Goal: Task Accomplishment & Management: Complete application form

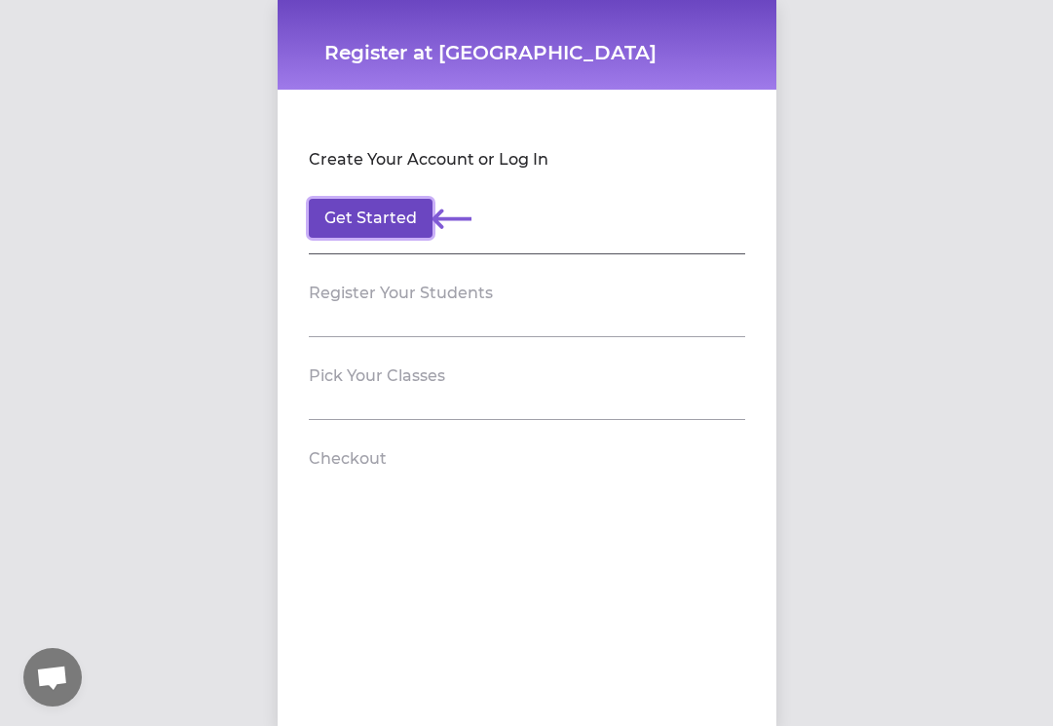
click at [416, 215] on button "Get Started" at bounding box center [371, 218] width 124 height 39
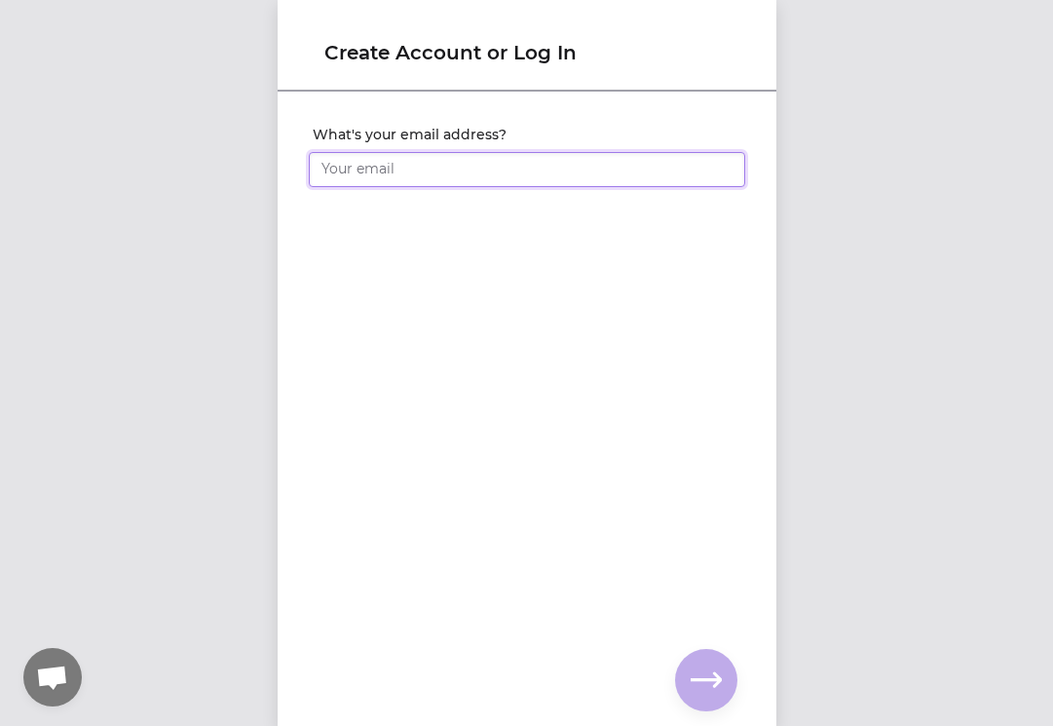
click at [412, 185] on input "What's your email address?" at bounding box center [527, 169] width 436 height 35
type input "[EMAIL_ADDRESS][DOMAIN_NAME]"
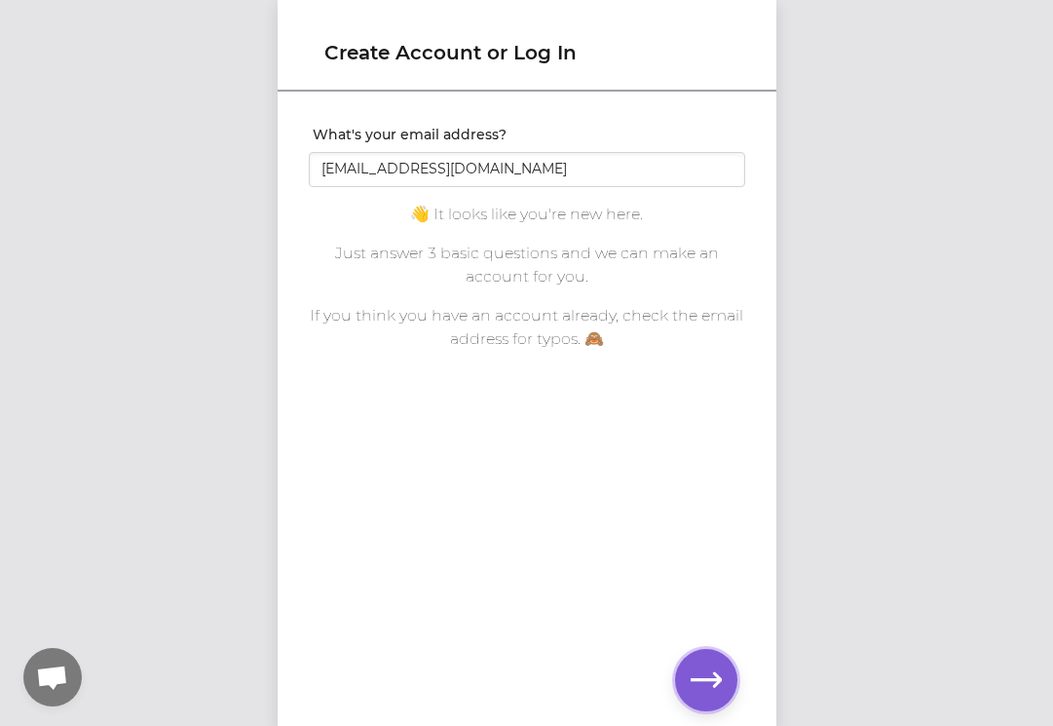
click at [709, 681] on icon "button" at bounding box center [706, 679] width 31 height 31
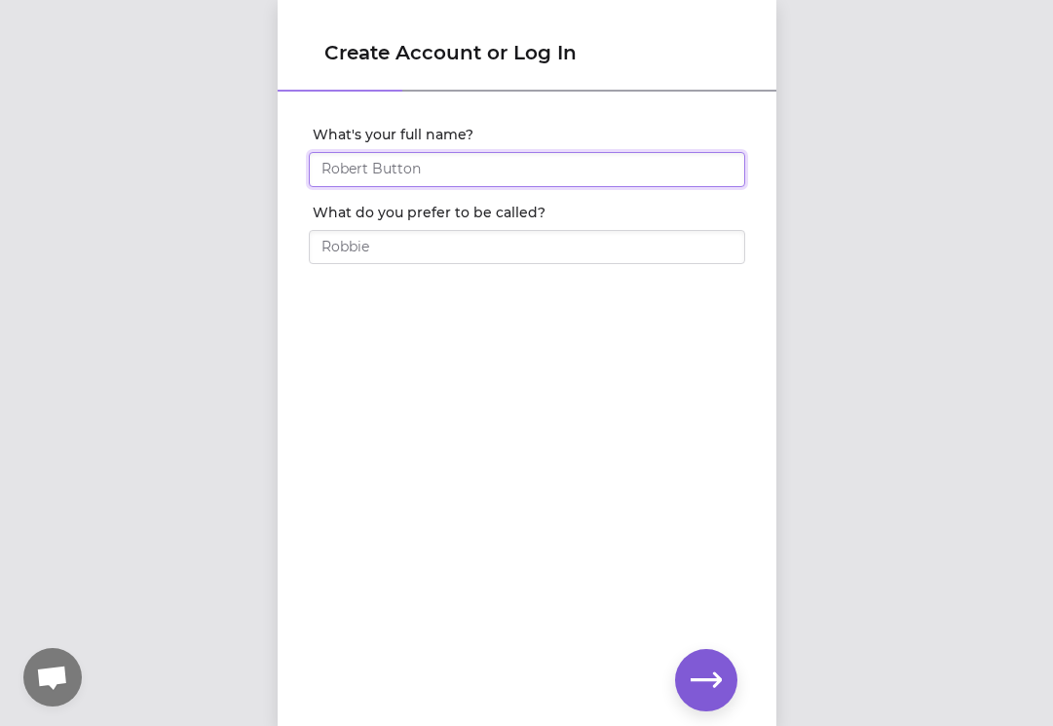
click at [676, 171] on input "What's your full name?" at bounding box center [527, 169] width 436 height 35
type input "[PERSON_NAME]"
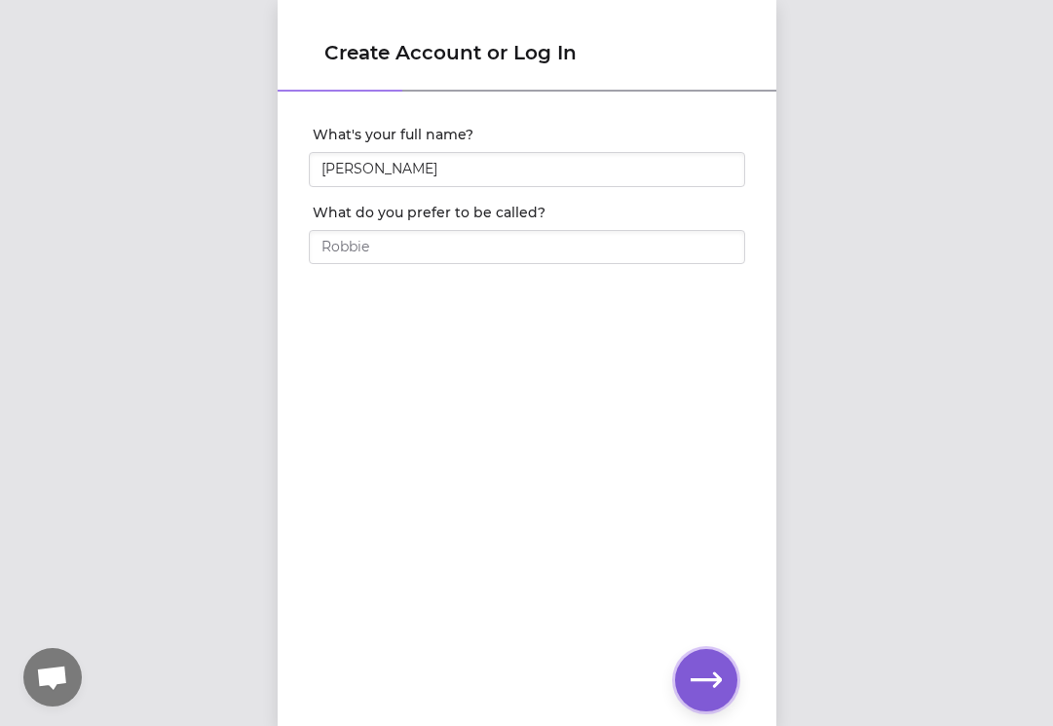
click at [707, 679] on icon "button" at bounding box center [706, 679] width 31 height 15
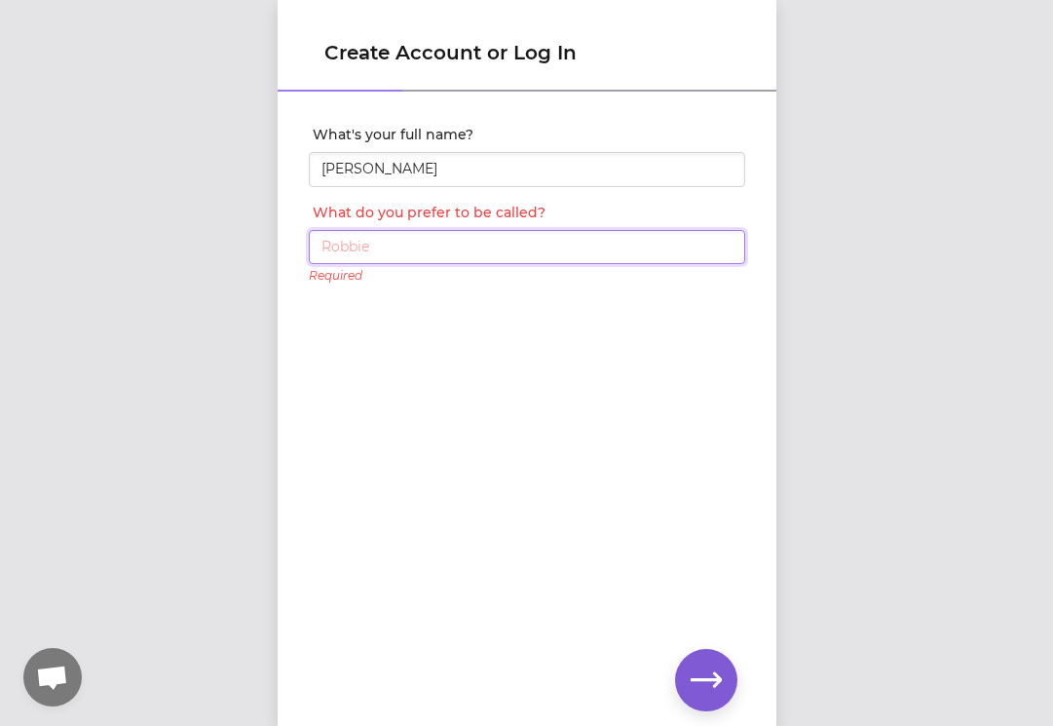
click at [594, 250] on input "What do you prefer to be called?" at bounding box center [527, 247] width 436 height 35
type input "chendan"
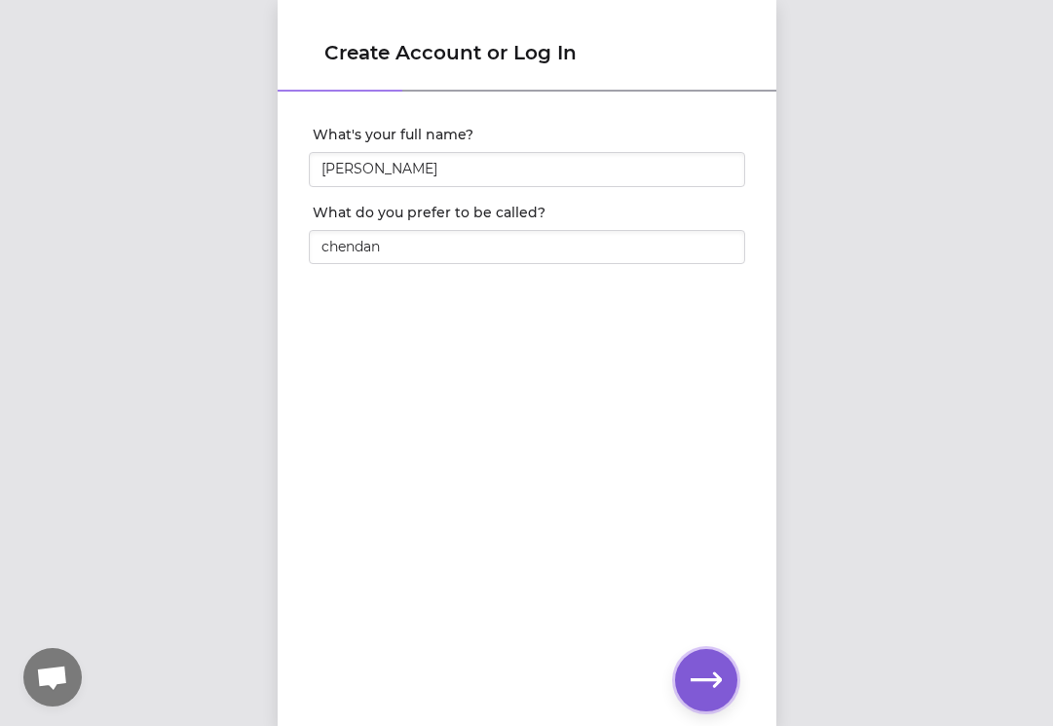
click at [711, 680] on icon "button" at bounding box center [706, 679] width 31 height 15
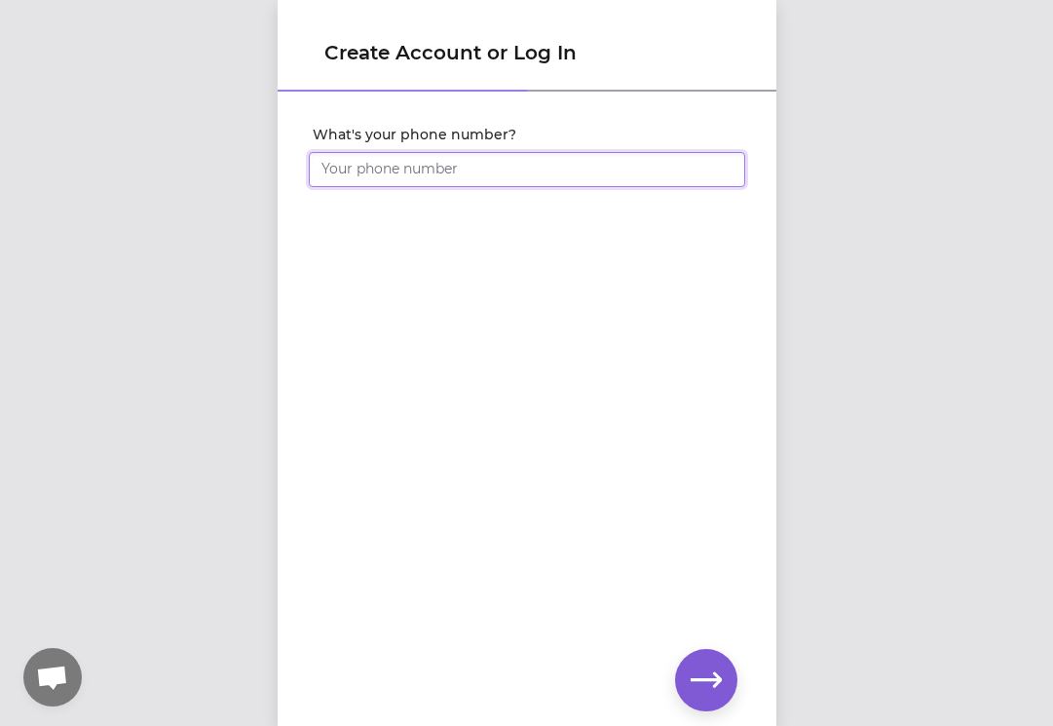
click at [571, 169] on input "What's your phone number?" at bounding box center [527, 169] width 436 height 35
type input "[PHONE_NUMBER]"
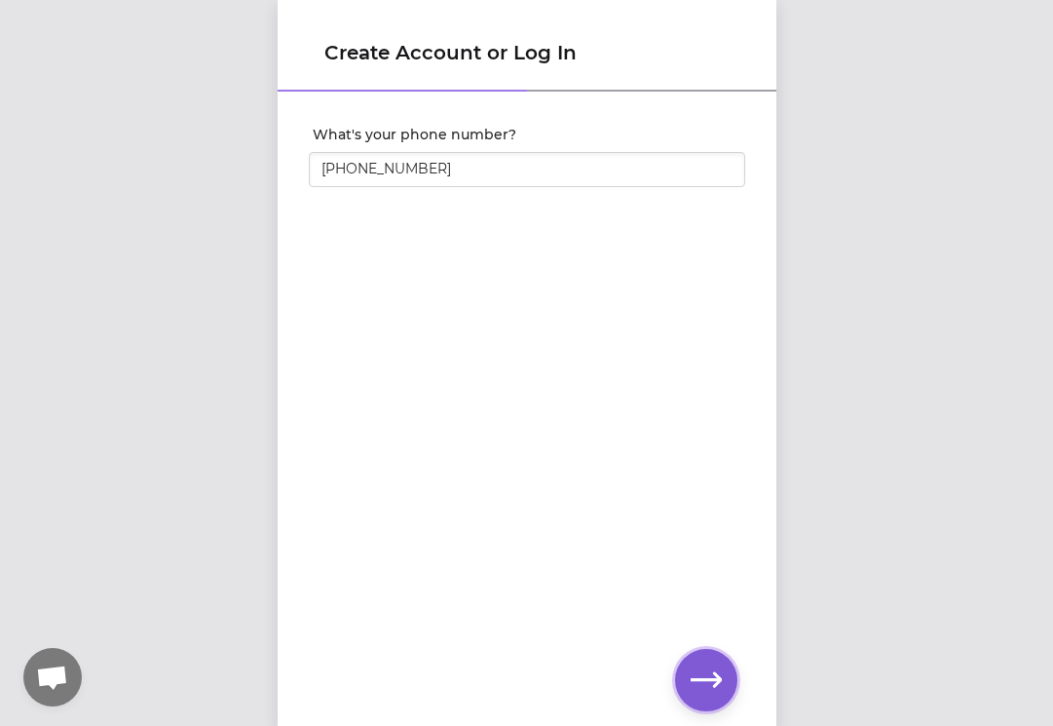
click at [700, 667] on icon "button" at bounding box center [706, 679] width 31 height 31
click at [700, 673] on icon "button" at bounding box center [706, 679] width 31 height 31
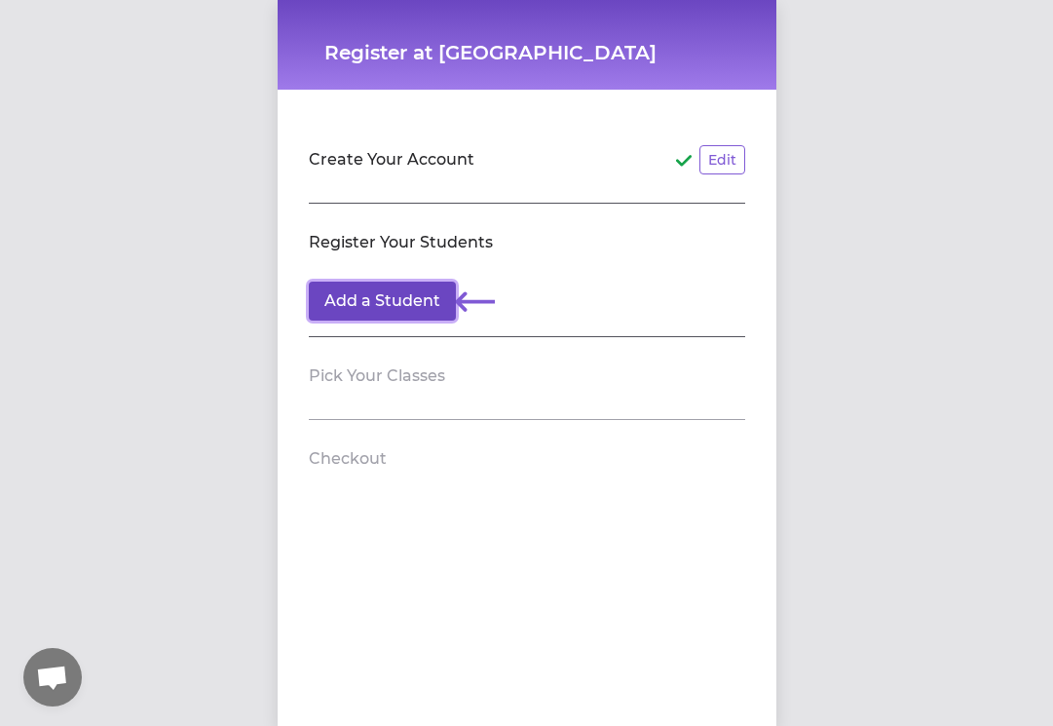
click at [410, 300] on button "Add a Student" at bounding box center [382, 301] width 147 height 39
click at [341, 403] on section "Pick Your Classes" at bounding box center [527, 378] width 436 height 83
click at [373, 354] on section "Pick Your Classes" at bounding box center [527, 378] width 436 height 83
click at [423, 289] on button "Add a Student" at bounding box center [382, 301] width 147 height 39
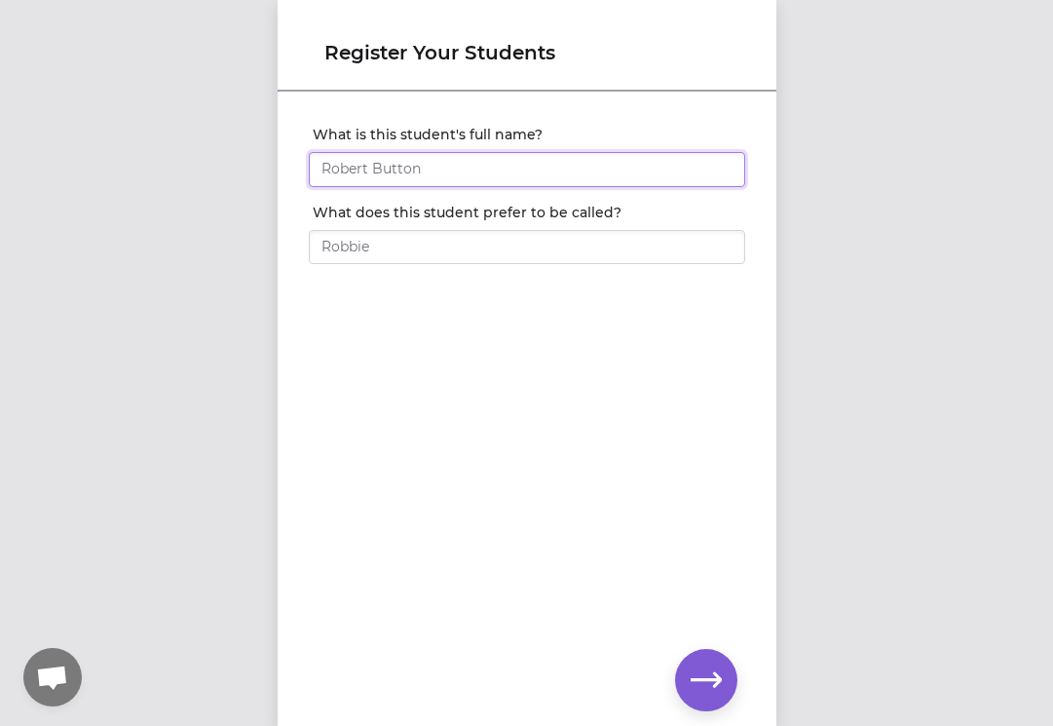
click at [468, 179] on input "What is this student's full name?" at bounding box center [527, 169] width 436 height 35
type input "[PERSON_NAME]"
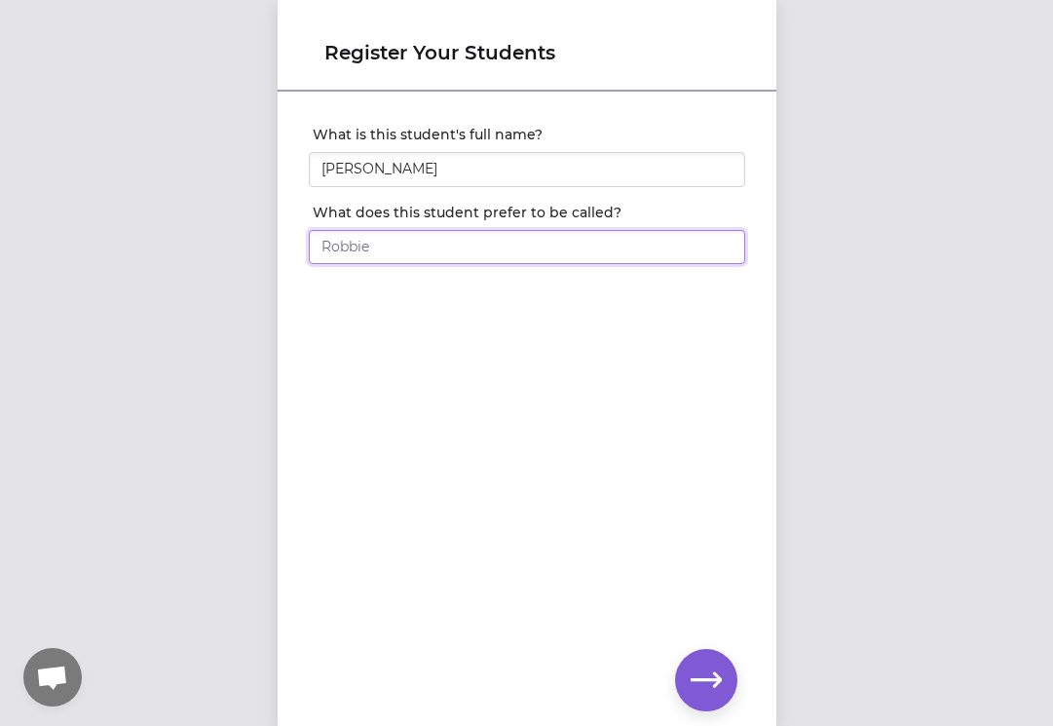
click at [466, 256] on input "What does this student prefer to be called?" at bounding box center [527, 247] width 436 height 35
type input "chendan"
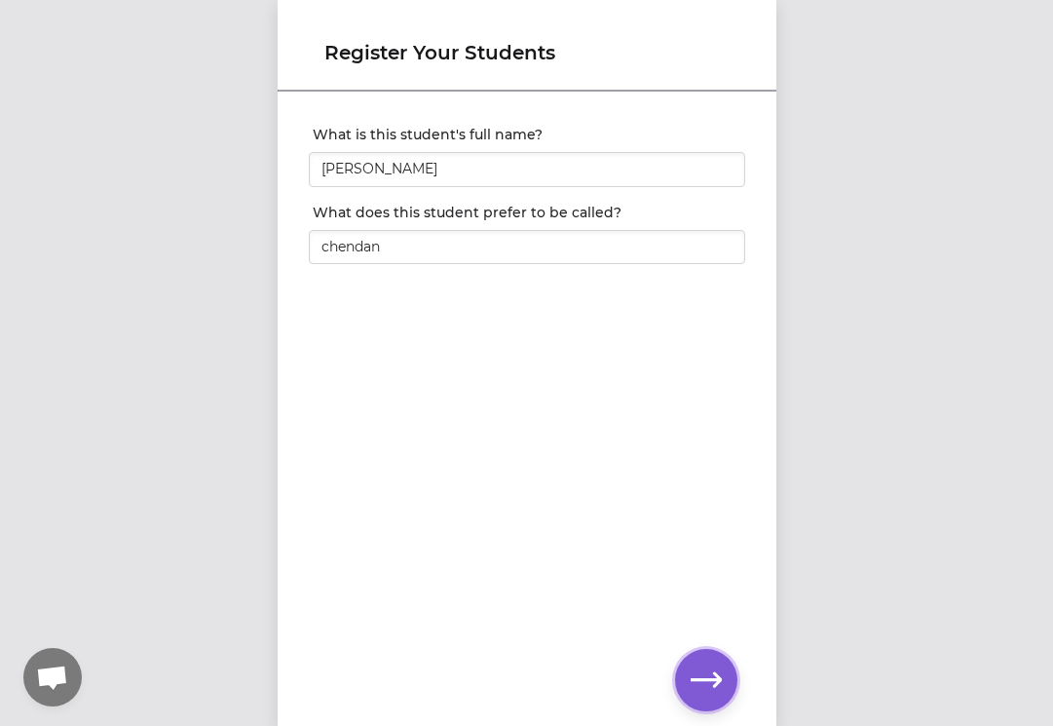
click at [719, 669] on icon "button" at bounding box center [706, 679] width 31 height 31
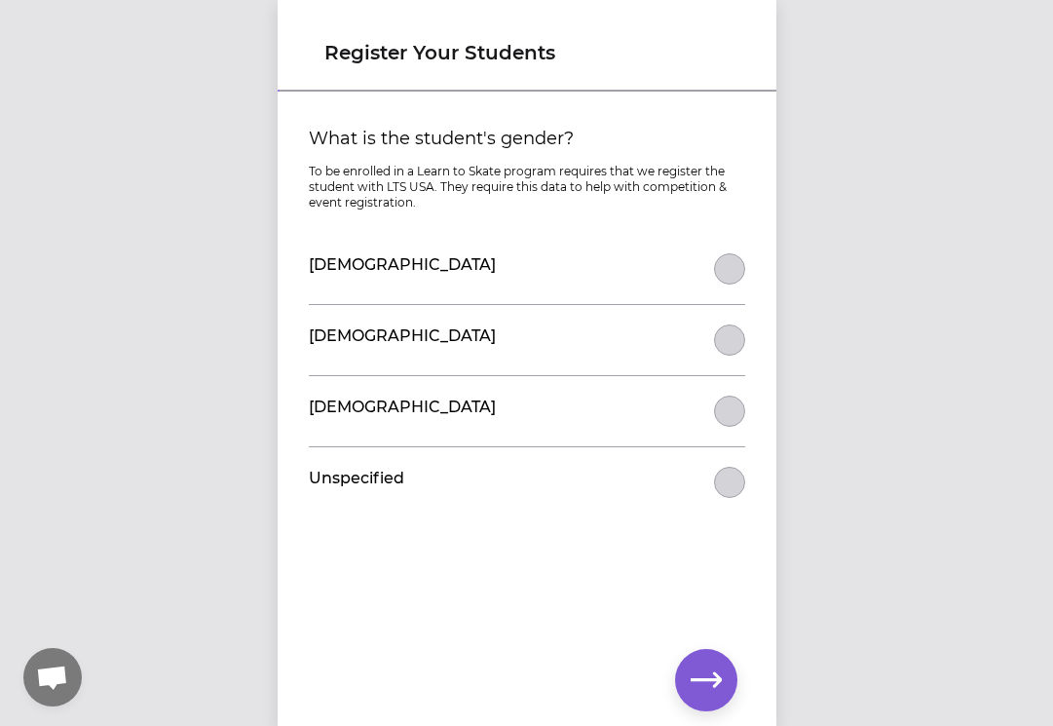
click at [593, 280] on div "[DEMOGRAPHIC_DATA]" at bounding box center [527, 269] width 436 height 70
click at [736, 266] on button "What is the student's gender?" at bounding box center [729, 268] width 31 height 31
click at [712, 685] on icon "button" at bounding box center [706, 679] width 31 height 15
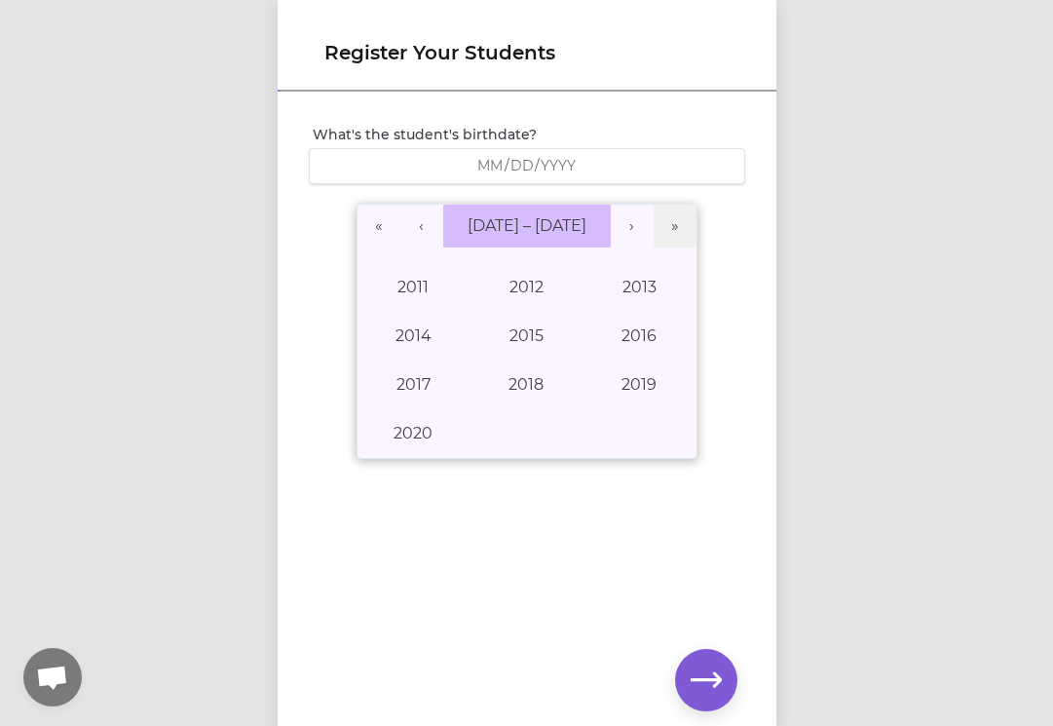
click at [492, 241] on button "[DATE] – [DATE]" at bounding box center [527, 226] width 168 height 43
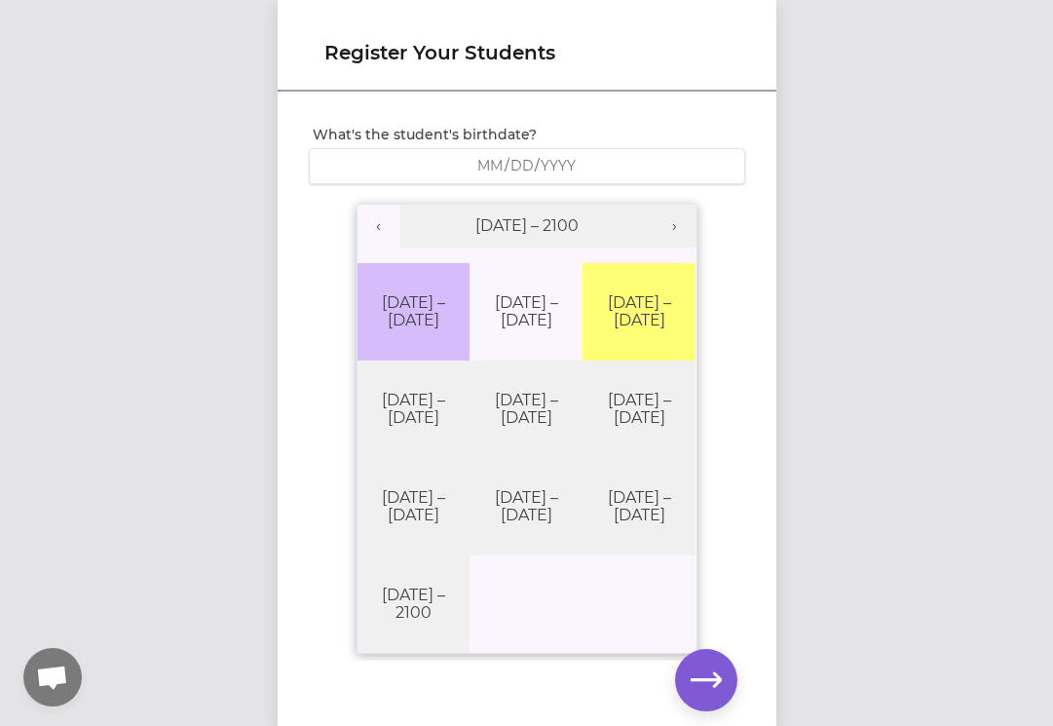
click at [452, 319] on button "[DATE] – [DATE]" at bounding box center [414, 311] width 113 height 97
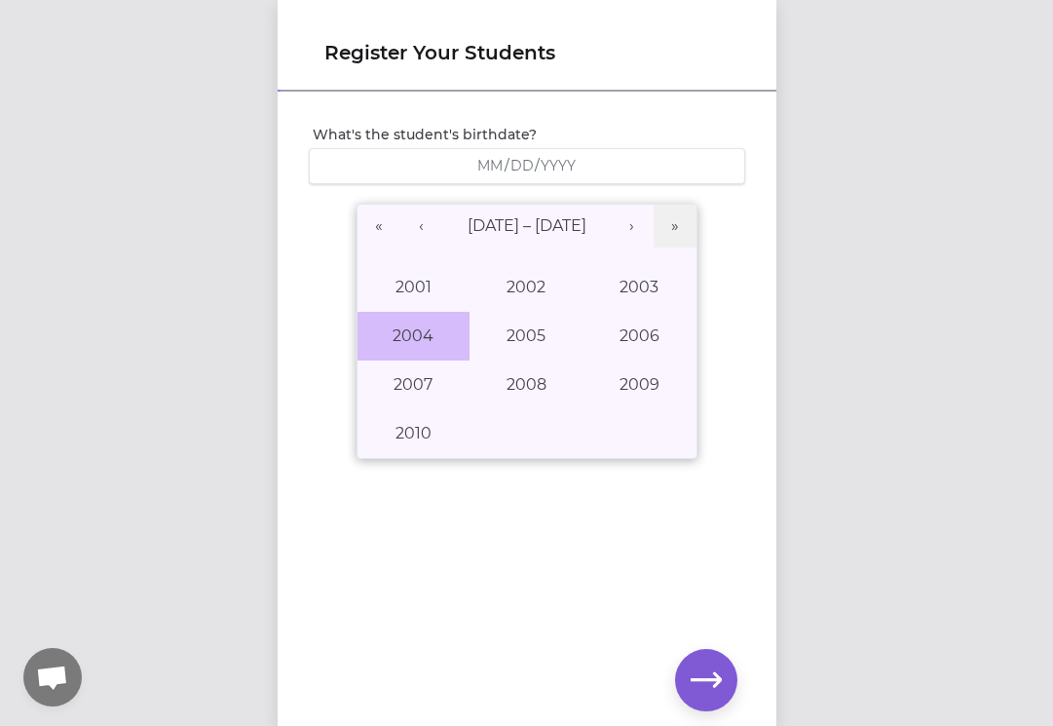
click at [444, 333] on button "2004" at bounding box center [414, 336] width 113 height 49
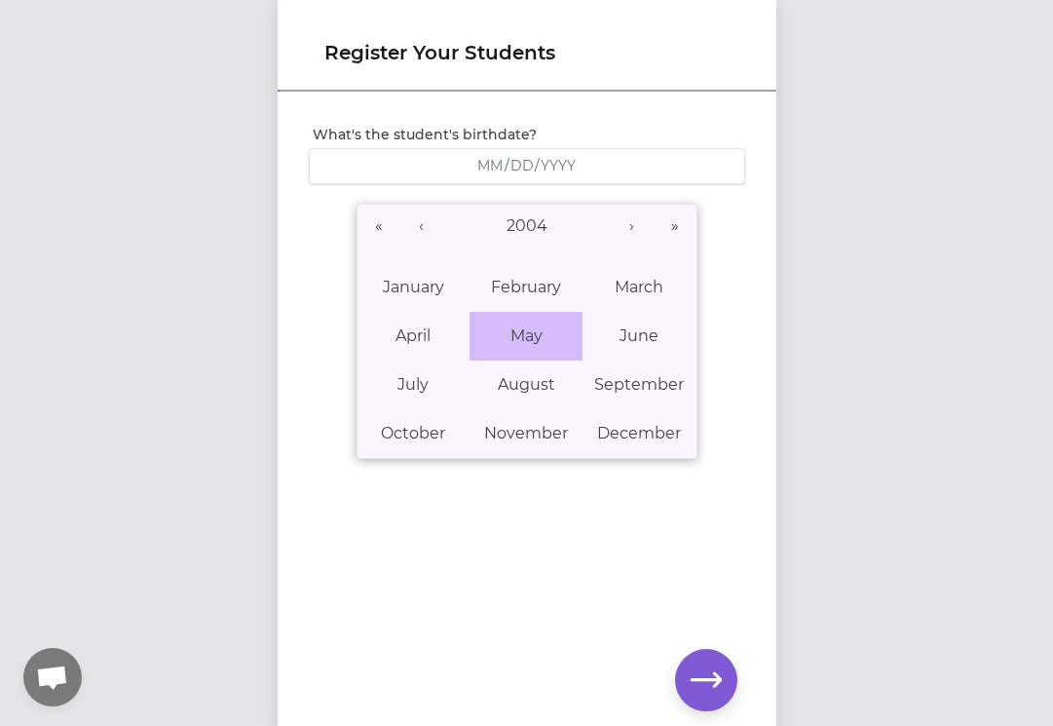
click at [514, 334] on abbr "May" at bounding box center [527, 335] width 32 height 19
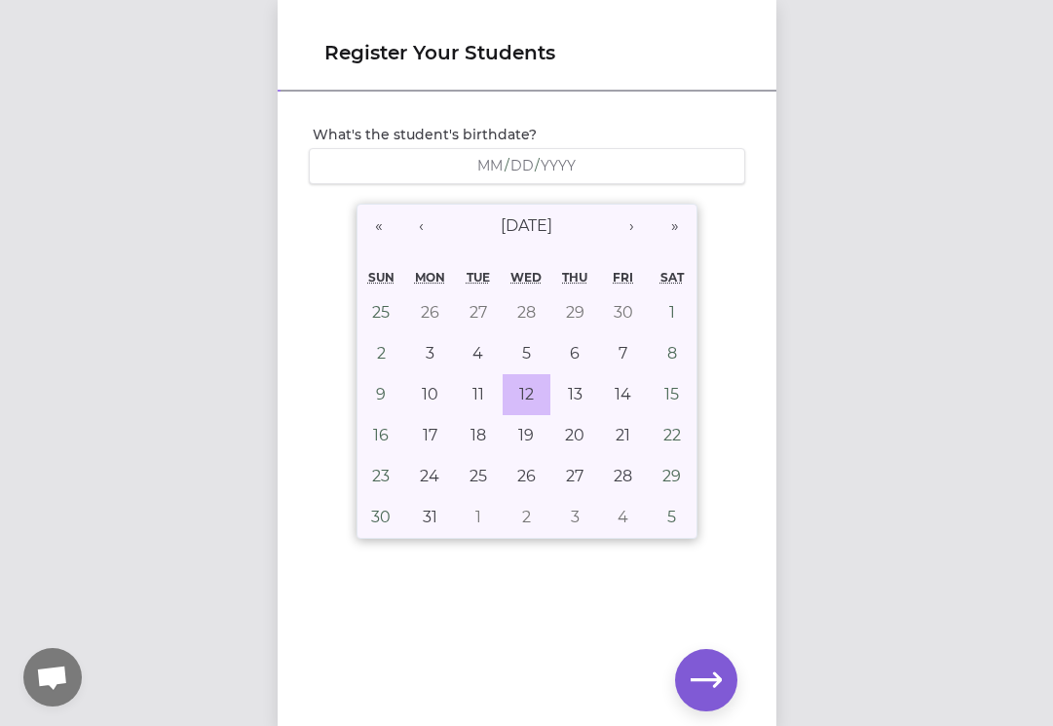
click at [536, 387] on button "12" at bounding box center [527, 394] width 49 height 41
type input "[DATE]"
type input "5"
type input "12"
type input "2004"
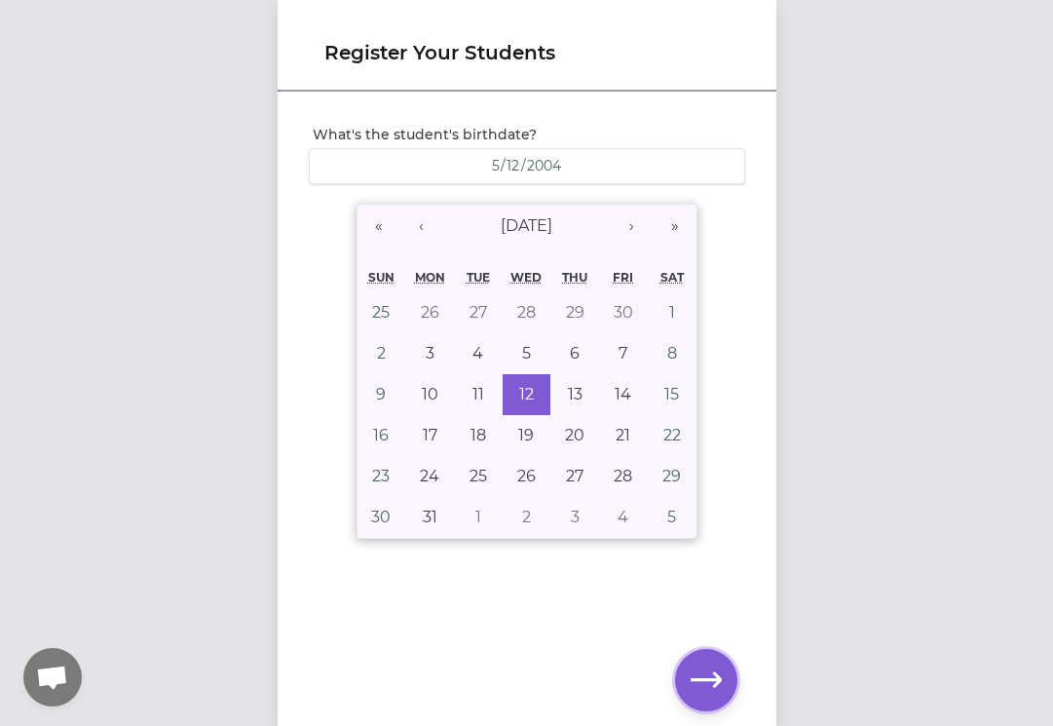
click at [708, 669] on icon "button" at bounding box center [706, 679] width 31 height 31
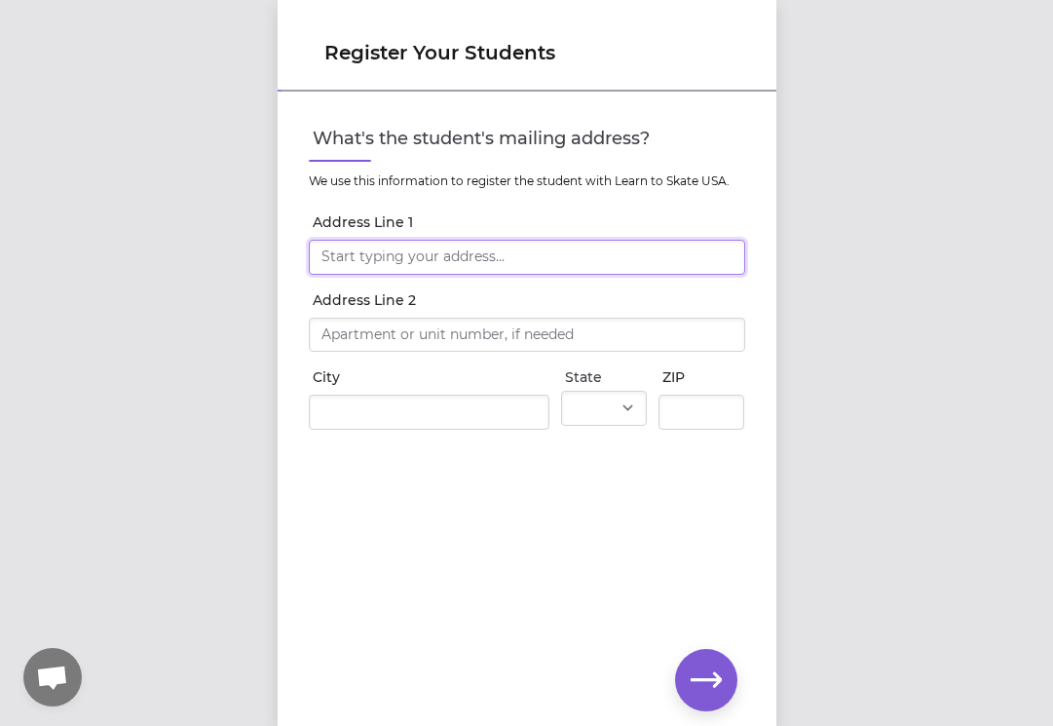
click at [524, 247] on input "Address Line 1" at bounding box center [527, 257] width 436 height 35
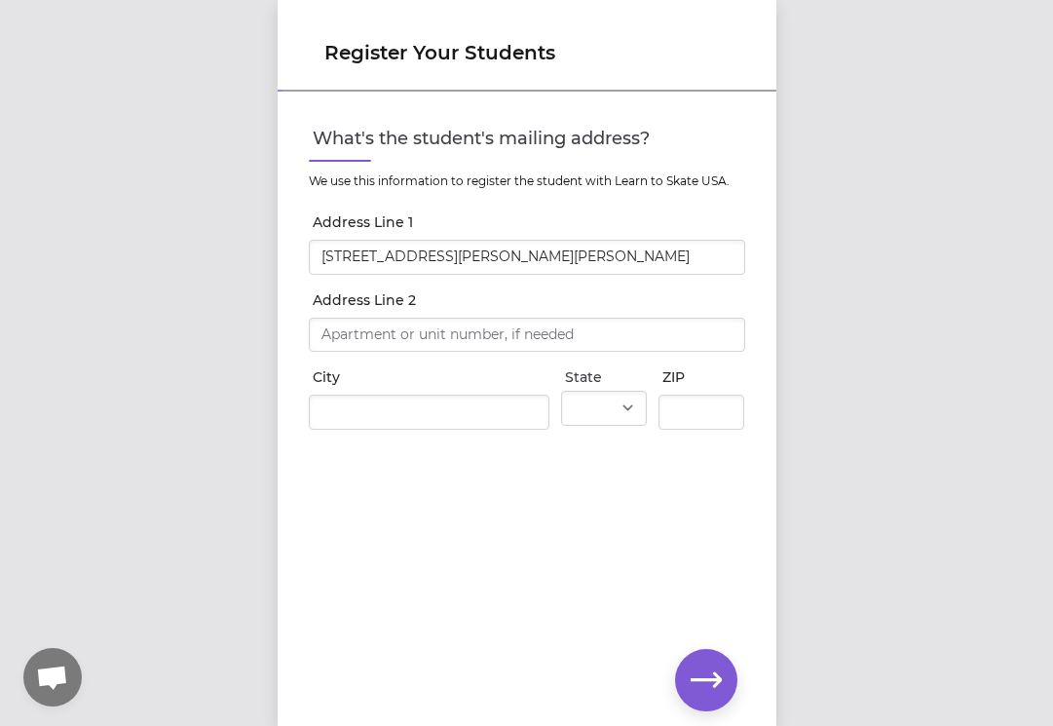
type input "[STREET_ADDRESS][PERSON_NAME]"
type input "[PERSON_NAME]"
select select "NY"
type input "13850"
click at [718, 663] on button "button" at bounding box center [706, 680] width 62 height 62
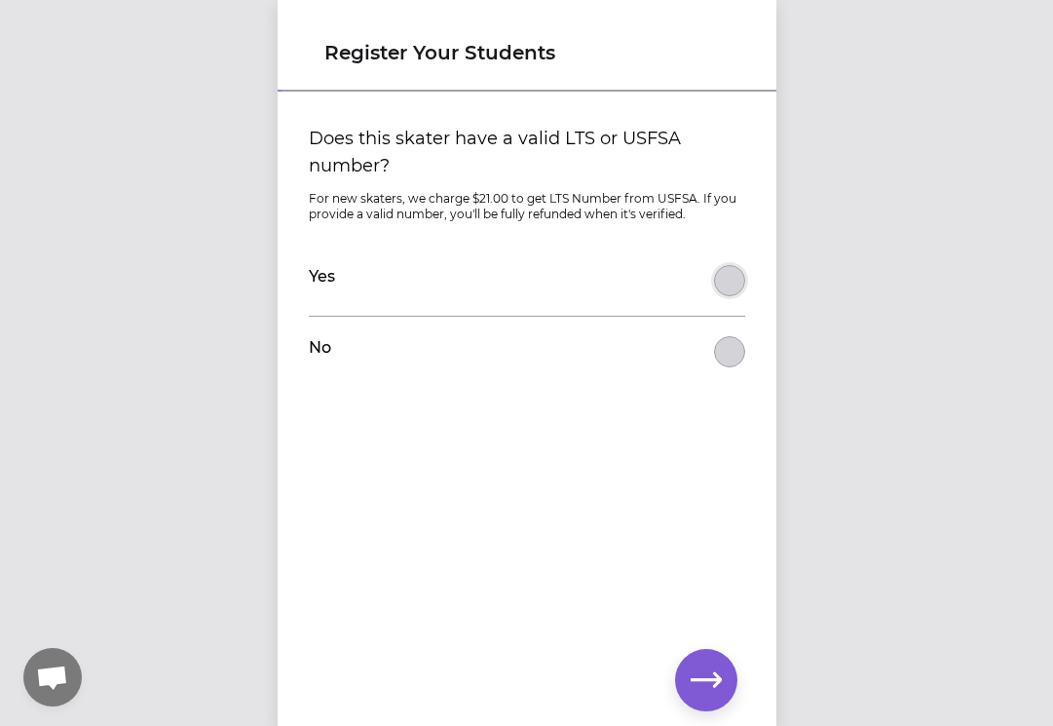
click at [730, 283] on button "Does this skater have a valid LTS or USFSA number?" at bounding box center [729, 280] width 31 height 31
click at [736, 346] on button "Does this skater have a valid LTS or USFSA number?" at bounding box center [729, 351] width 31 height 31
